Goal: Navigation & Orientation: Find specific page/section

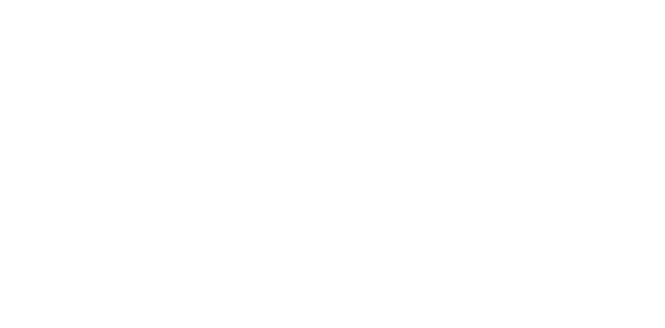
select select
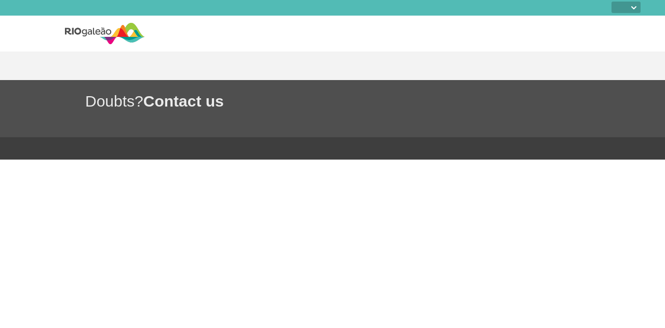
select select
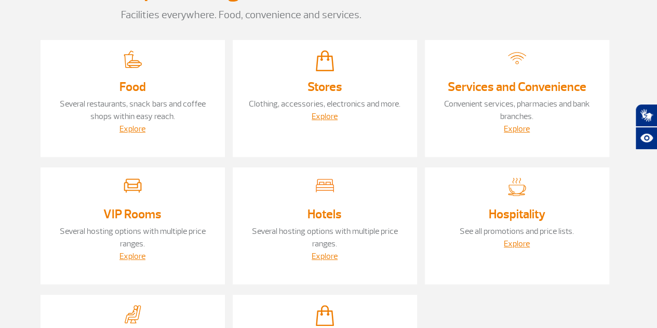
scroll to position [101, 0]
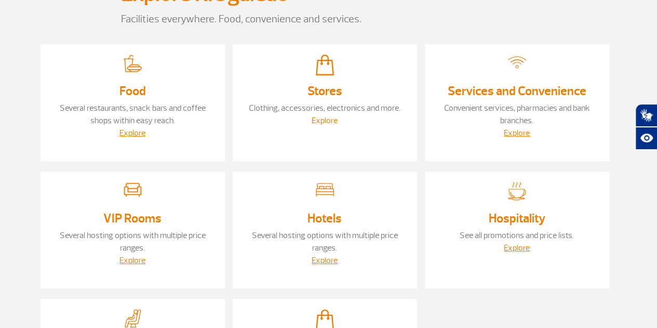
click at [334, 122] on link "Explore" at bounding box center [325, 120] width 26 height 10
click at [32, 145] on section "Home Page > Explore RIOgaleão Explore RIOgaleão Facilities everywhere. Food, co…" at bounding box center [328, 196] width 657 height 491
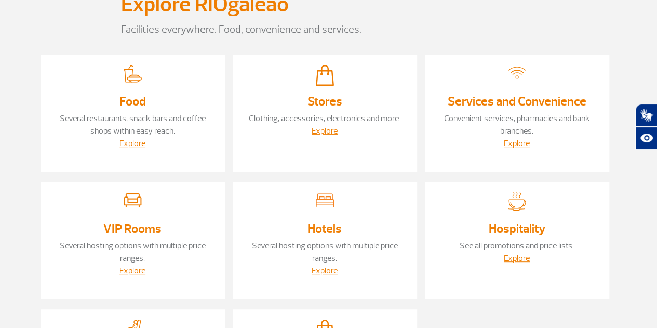
scroll to position [91, 0]
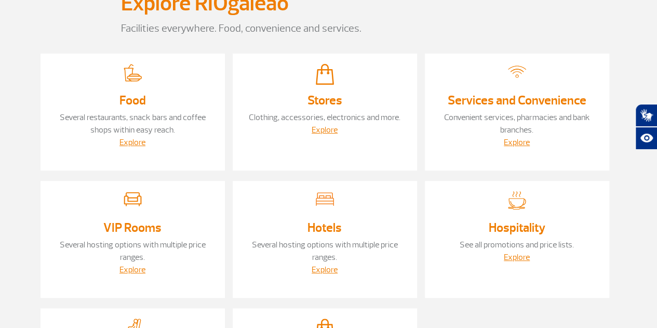
click at [138, 137] on div "Explore" at bounding box center [133, 142] width 164 height 12
click at [136, 141] on link "Explore" at bounding box center [132, 142] width 26 height 10
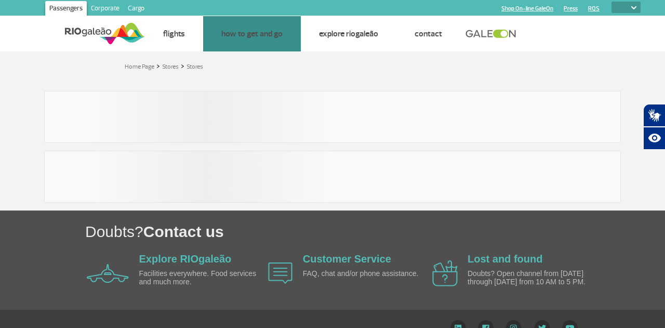
select select
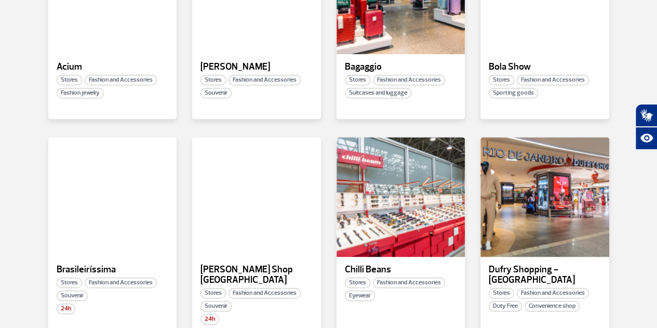
scroll to position [301, 0]
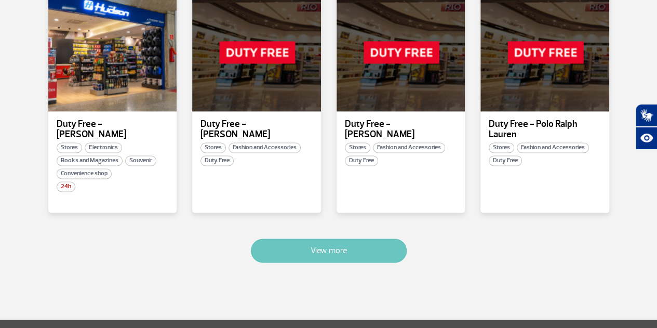
click at [318, 238] on button "View more" at bounding box center [329, 250] width 156 height 24
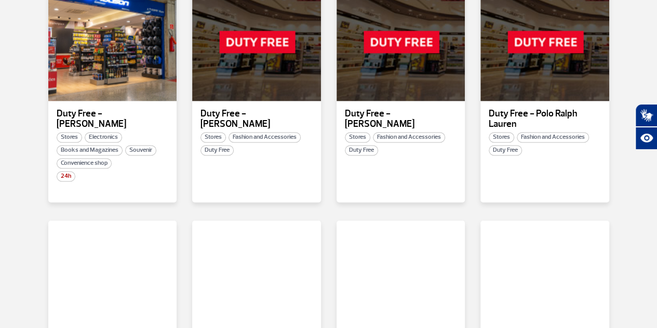
scroll to position [1302, 0]
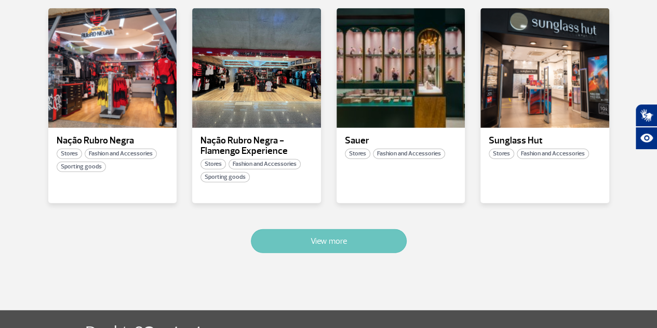
click at [323, 229] on button "View more" at bounding box center [329, 241] width 156 height 24
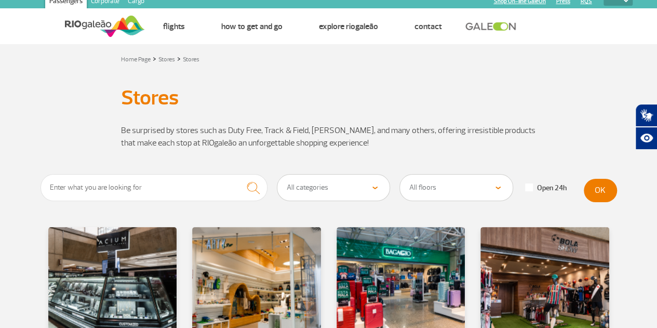
scroll to position [0, 0]
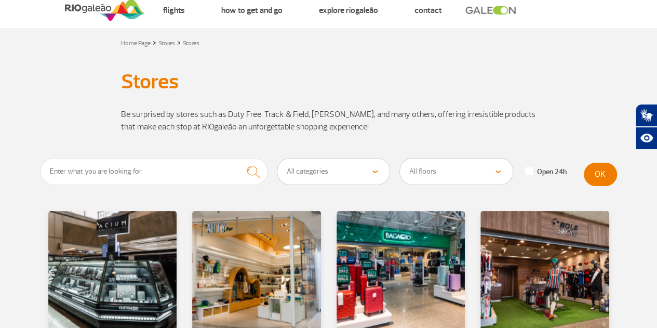
scroll to position [29, 0]
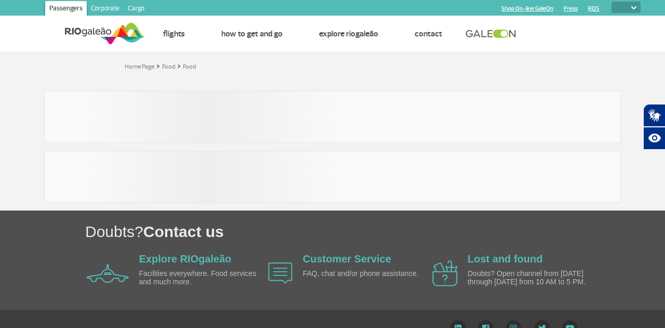
select select
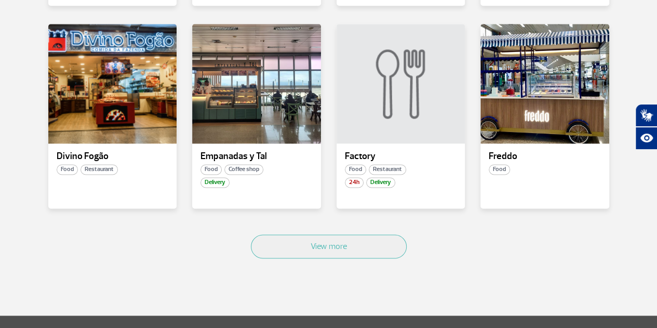
scroll to position [616, 0]
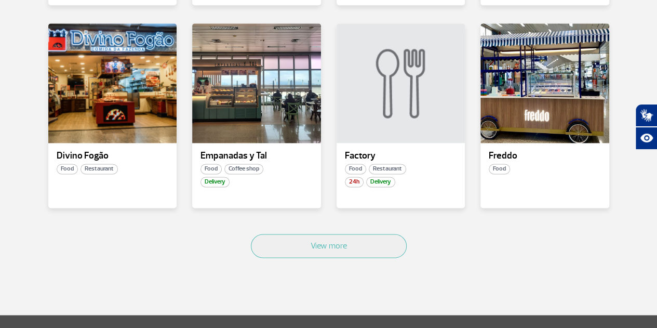
click at [336, 228] on div "View more" at bounding box center [329, 257] width 576 height 63
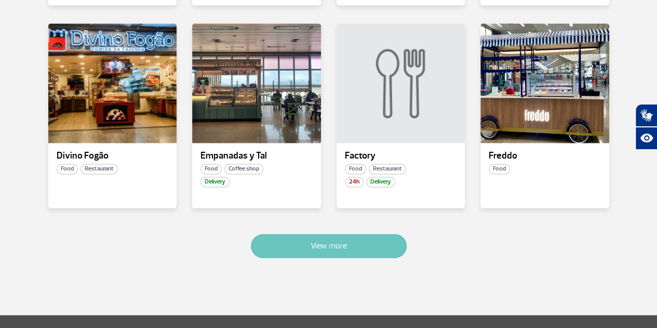
click at [336, 234] on button "View more" at bounding box center [329, 246] width 156 height 24
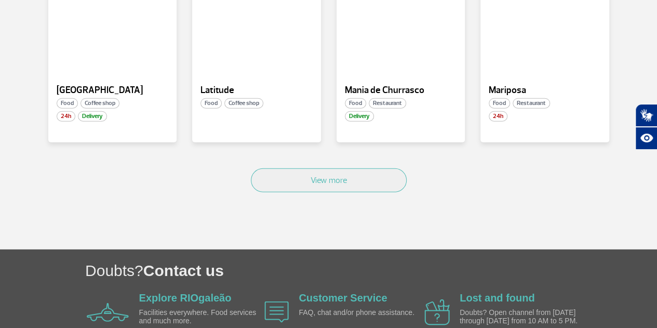
scroll to position [1306, 0]
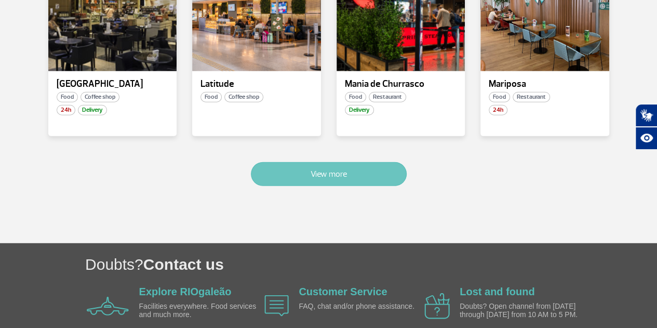
click at [338, 162] on button "View more" at bounding box center [329, 174] width 156 height 24
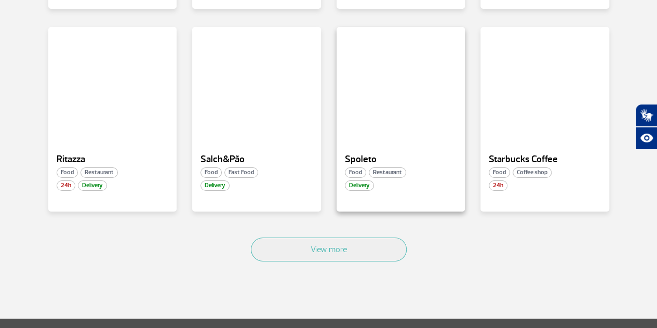
scroll to position [1832, 0]
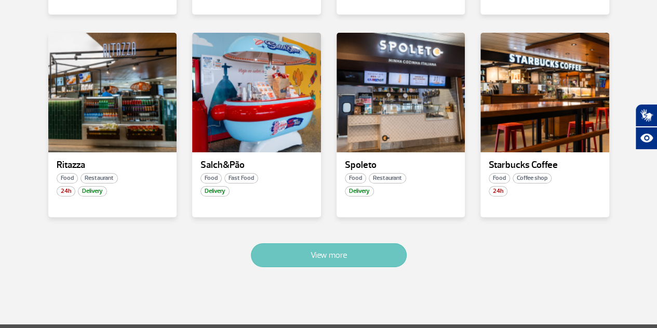
click at [328, 243] on button "View more" at bounding box center [329, 255] width 156 height 24
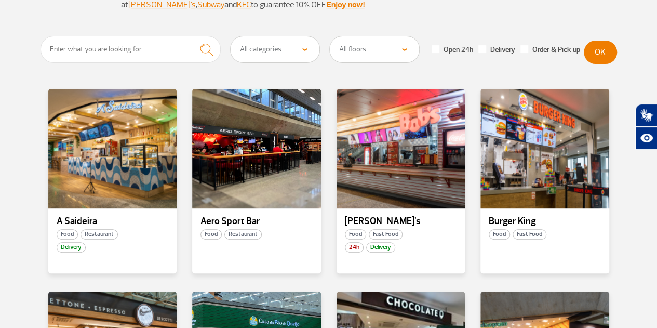
scroll to position [0, 0]
